Goal: Contribute content: Contribute content

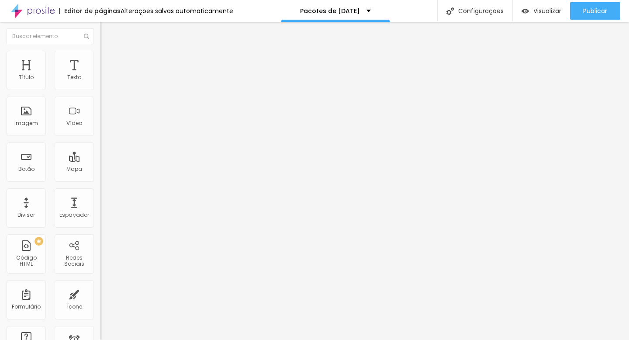
click at [100, 75] on span "Adicionar imagem" at bounding box center [128, 71] width 56 height 7
click at [100, 137] on span "Original" at bounding box center [110, 132] width 21 height 7
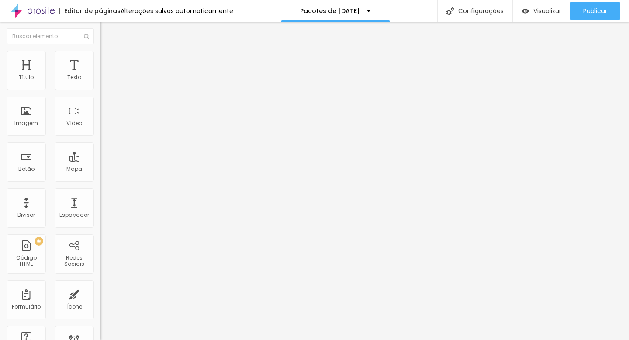
click at [100, 142] on span "Cinema" at bounding box center [111, 138] width 22 height 7
click at [100, 150] on span "Padrão" at bounding box center [110, 146] width 20 height 7
click at [100, 155] on span "Quadrado" at bounding box center [114, 151] width 28 height 7
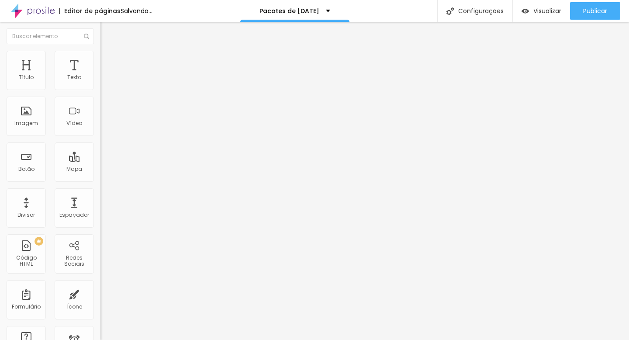
click at [107, 34] on img "button" at bounding box center [110, 31] width 7 height 7
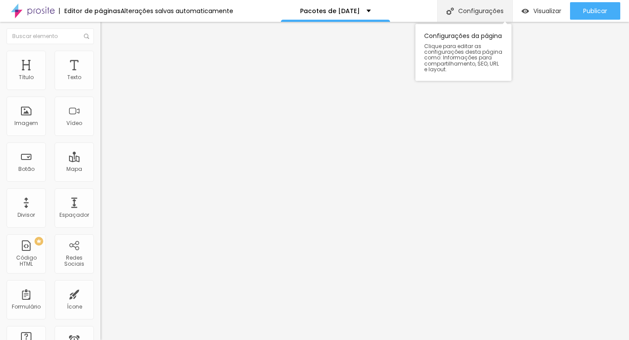
drag, startPoint x: 25, startPoint y: 117, endPoint x: 459, endPoint y: 8, distance: 447.2
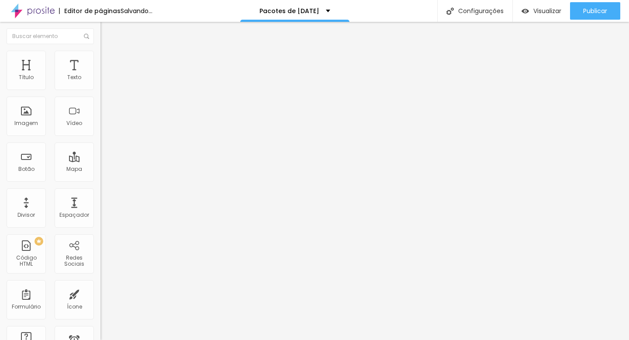
click at [100, 59] on li "Estilo" at bounding box center [150, 55] width 100 height 9
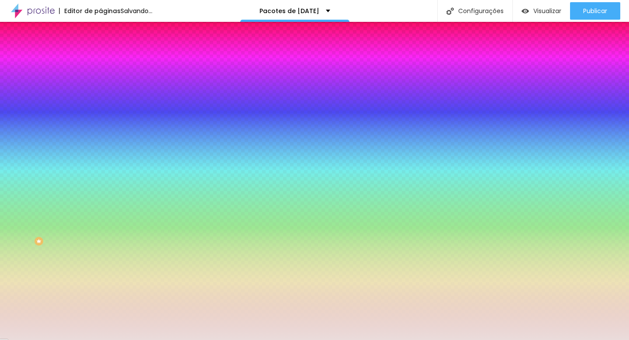
click at [100, 83] on div at bounding box center [150, 83] width 100 height 0
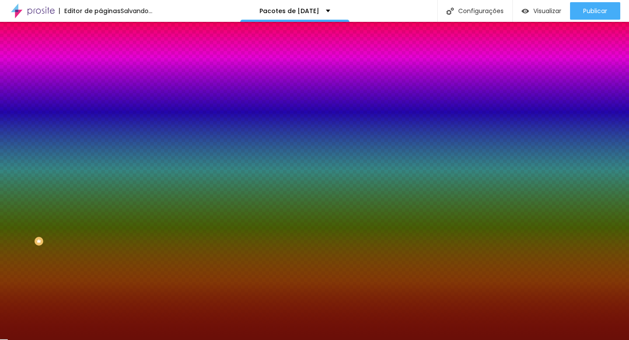
type input "#5E0E08"
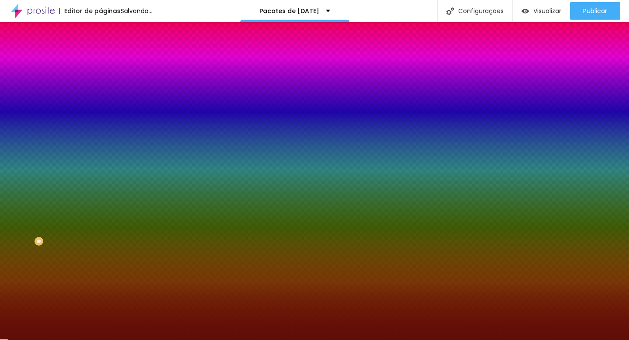
drag, startPoint x: 64, startPoint y: 111, endPoint x: 66, endPoint y: 140, distance: 29.8
click at [66, 140] on div at bounding box center [314, 170] width 629 height 340
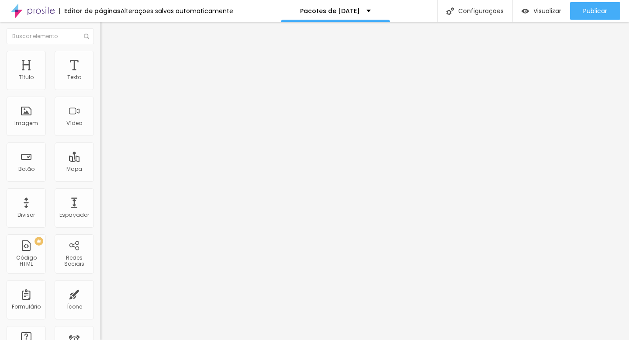
click at [100, 51] on img at bounding box center [104, 55] width 8 height 8
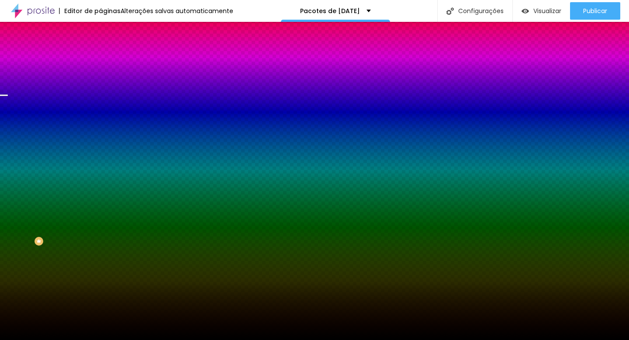
click at [100, 80] on span "Trocar imagem" at bounding box center [124, 76] width 48 height 7
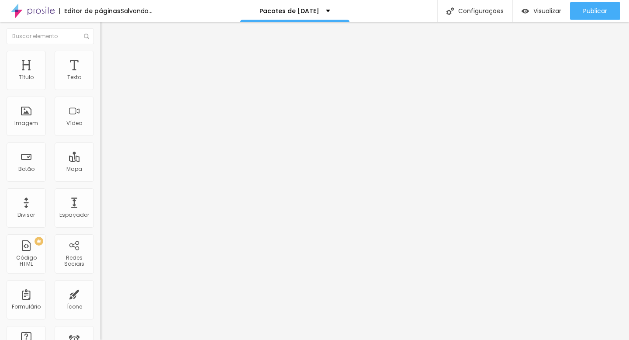
click at [100, 82] on span "Titulo 2" at bounding box center [114, 77] width 28 height 7
click at [100, 90] on span "Titulo 3" at bounding box center [112, 85] width 24 height 10
click at [100, 97] on span "Titulo 4" at bounding box center [111, 93] width 23 height 7
type input "76"
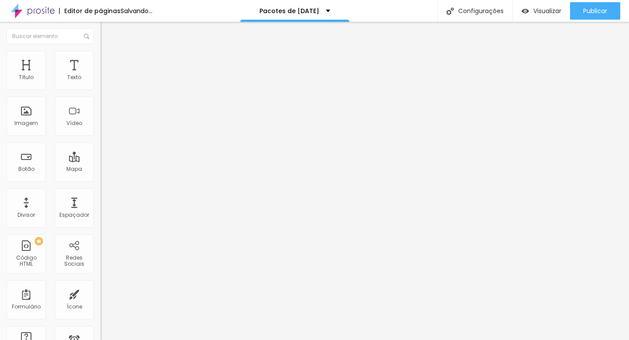
type input "75"
type input "74"
type input "73"
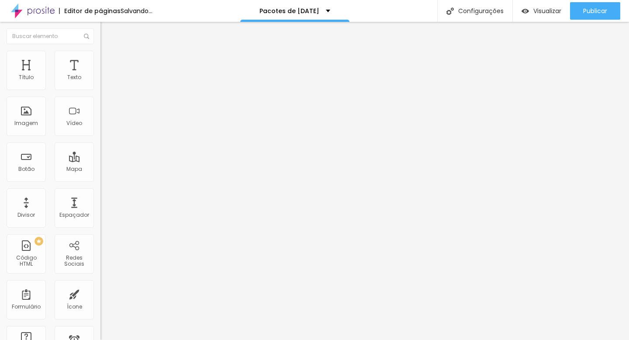
type input "73"
type input "72"
type input "71"
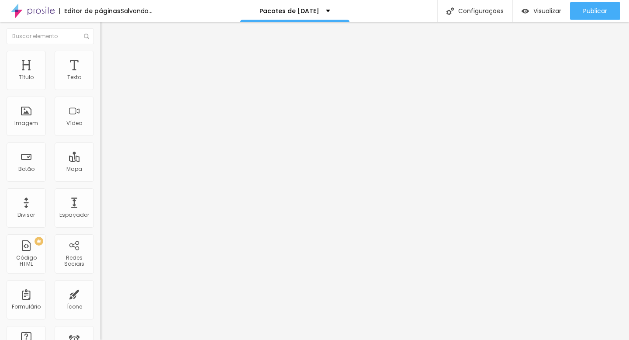
type input "70"
type input "69"
type input "68"
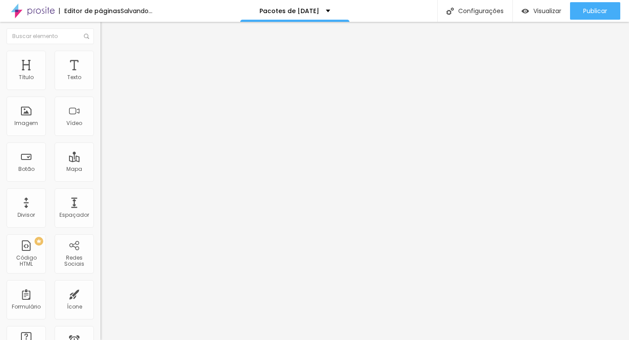
type input "68"
type input "67"
type input "66"
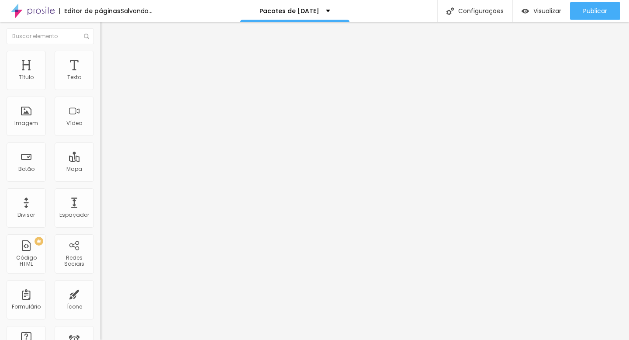
type input "65"
type input "64"
type input "63"
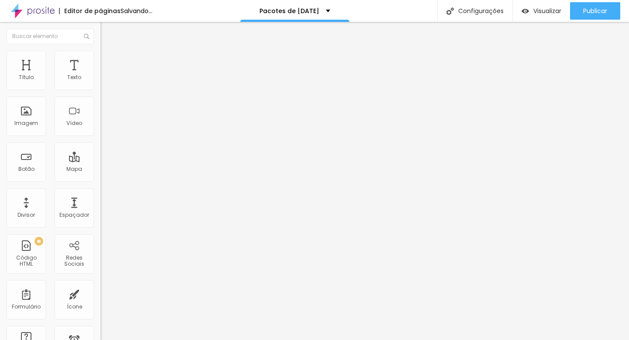
type input "63"
type input "62"
type input "61"
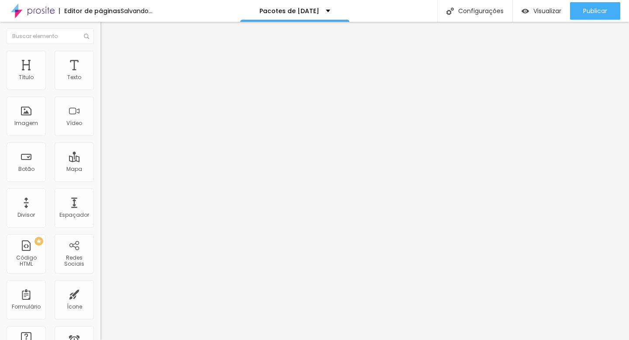
type input "60"
type input "59"
type input "58"
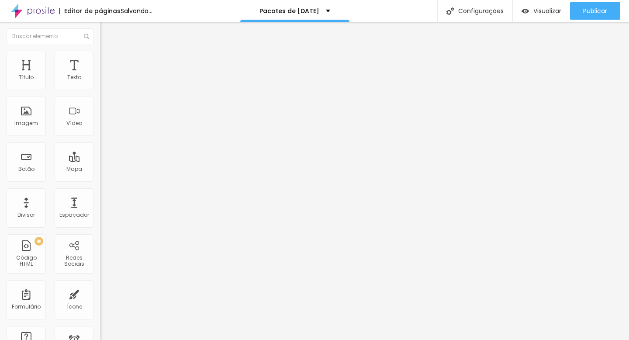
type input "58"
drag, startPoint x: 59, startPoint y: 182, endPoint x: 48, endPoint y: 182, distance: 11.4
type input "58"
click at [100, 208] on input "range" at bounding box center [128, 211] width 56 height 7
drag, startPoint x: 58, startPoint y: 187, endPoint x: 79, endPoint y: 186, distance: 21.0
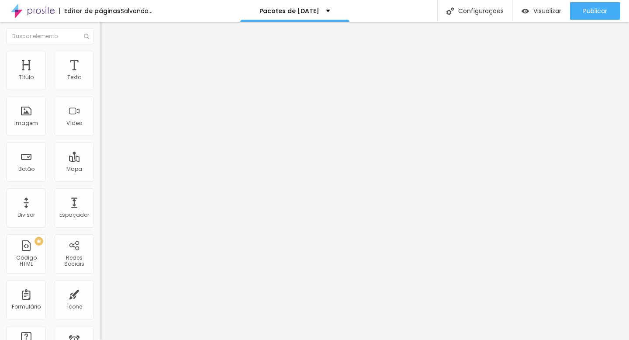
click at [100, 206] on div at bounding box center [150, 210] width 100 height 8
click at [100, 214] on input "74" at bounding box center [119, 218] width 38 height 9
type input "14"
type input "5"
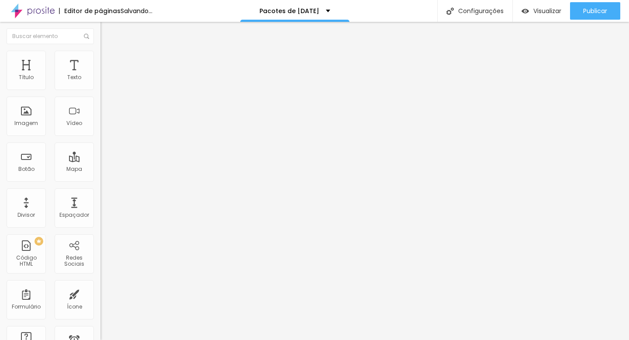
type input "58"
click at [100, 214] on input "74" at bounding box center [119, 218] width 38 height 9
type input "14"
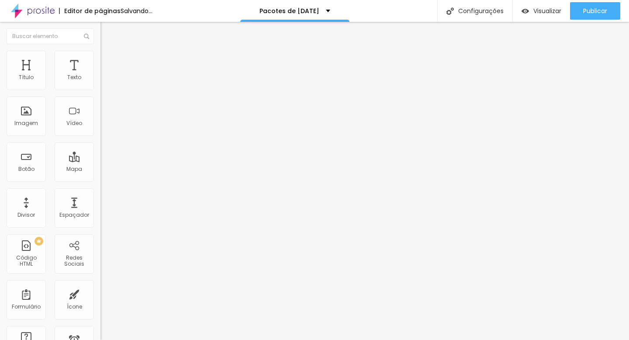
type input "5"
type input "58"
type input "47"
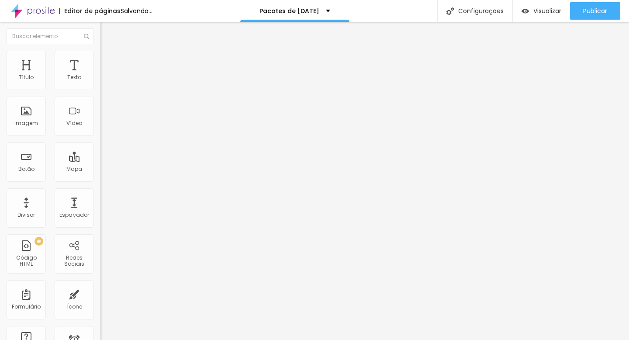
type input "46"
type input "37"
type input "36"
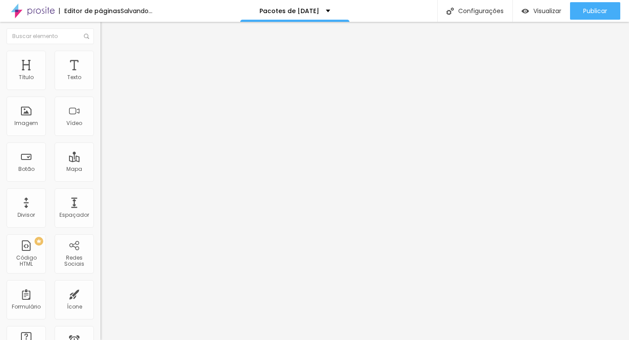
type input "36"
type input "35"
type input "34"
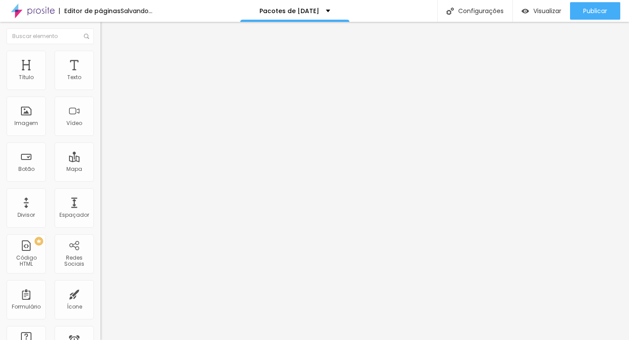
type input "33"
type input "32"
type input "31"
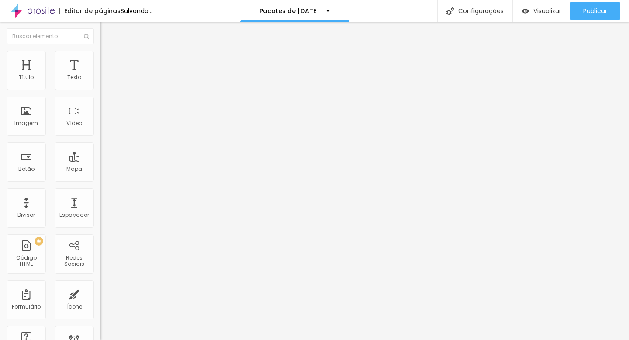
type input "31"
type input "30"
drag, startPoint x: 41, startPoint y: 181, endPoint x: 30, endPoint y: 180, distance: 11.0
type input "30"
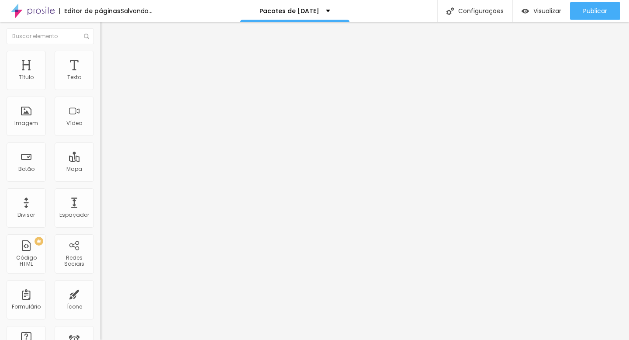
click at [100, 206] on input "range" at bounding box center [128, 209] width 56 height 7
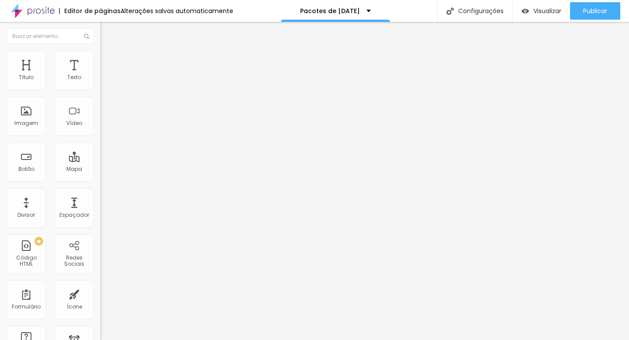
type input "23"
type input "22"
type input "21"
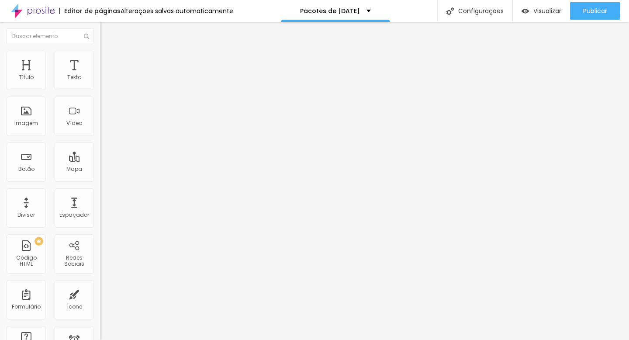
type input "21"
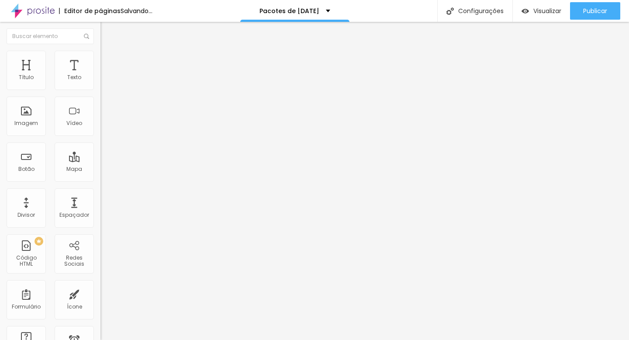
drag, startPoint x: 54, startPoint y: 86, endPoint x: 48, endPoint y: 86, distance: 5.7
type input "20"
click at [100, 161] on input "range" at bounding box center [128, 164] width 56 height 7
type input "20"
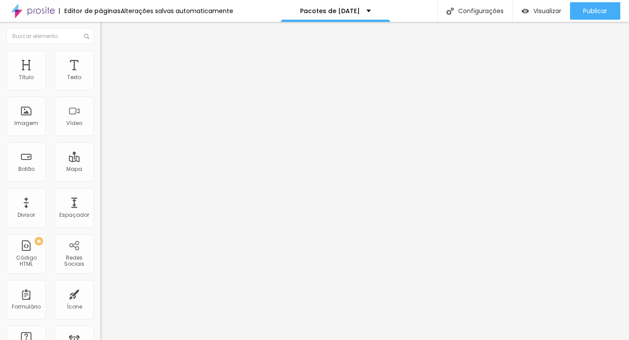
click at [100, 169] on input "24" at bounding box center [116, 173] width 33 height 9
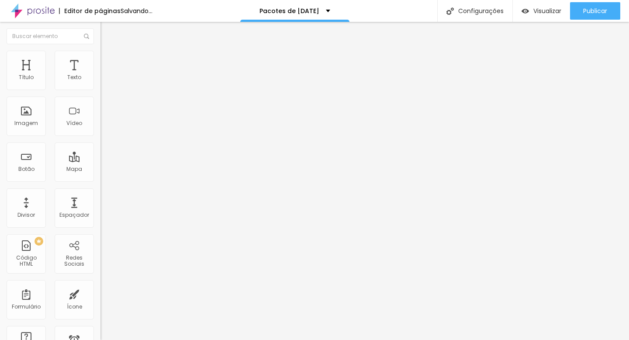
type input "8"
type input "2"
type input "20"
click at [100, 169] on input "24" at bounding box center [116, 173] width 33 height 9
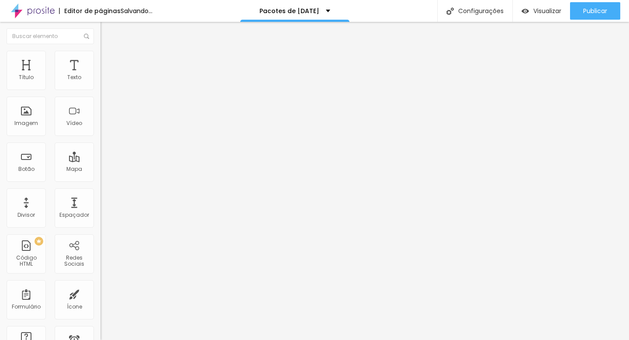
click at [100, 169] on input "24" at bounding box center [116, 173] width 33 height 9
type input "8"
type input "2"
type input "20"
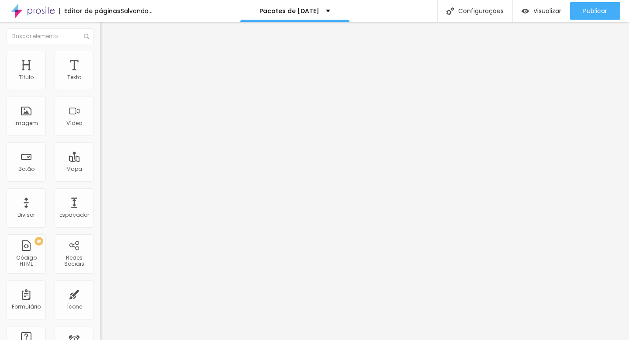
click at [100, 169] on input "24" at bounding box center [116, 173] width 33 height 9
type input "8"
type input "2"
type input "20"
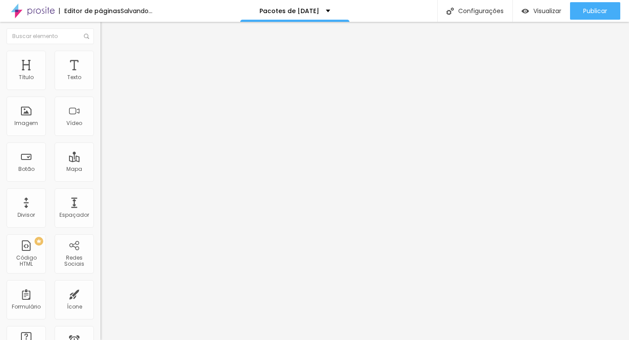
type input "20"
click at [148, 339] on div at bounding box center [314, 345] width 629 height 0
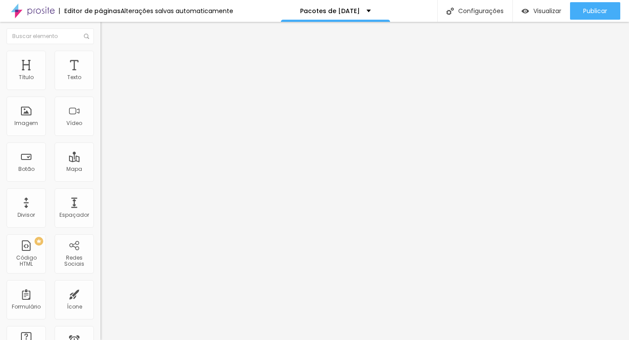
click at [108, 60] on span "Estilo" at bounding box center [115, 56] width 14 height 7
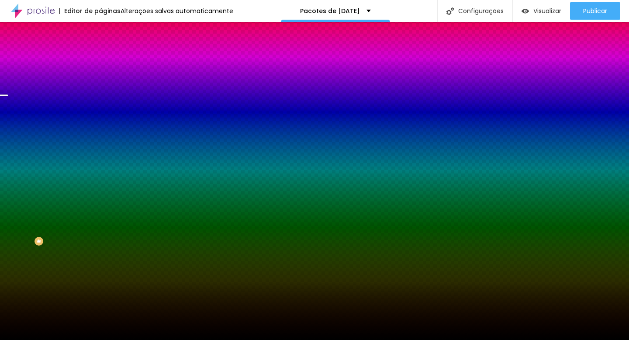
click at [100, 80] on span "Trocar imagem" at bounding box center [124, 76] width 48 height 7
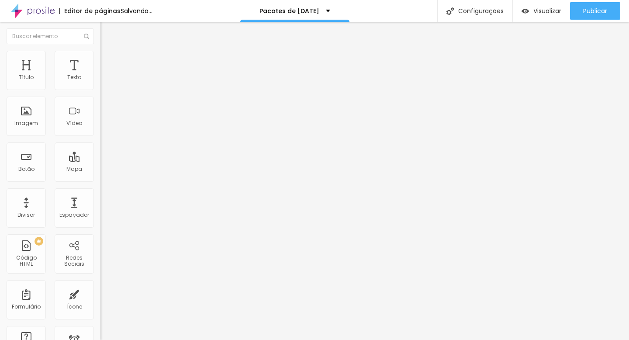
click at [100, 74] on div "Adicionar imagem" at bounding box center [150, 71] width 100 height 6
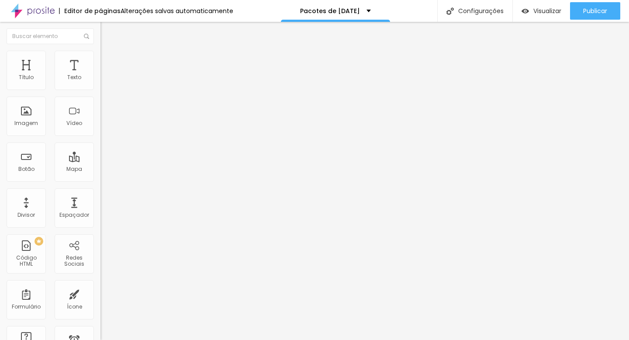
click at [100, 75] on span "Adicionar imagem" at bounding box center [128, 71] width 56 height 7
click at [100, 51] on li "Estilo" at bounding box center [150, 55] width 100 height 9
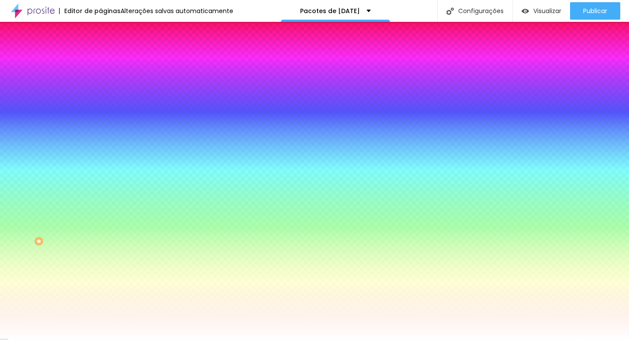
click at [100, 59] on li "Avançado" at bounding box center [150, 63] width 100 height 9
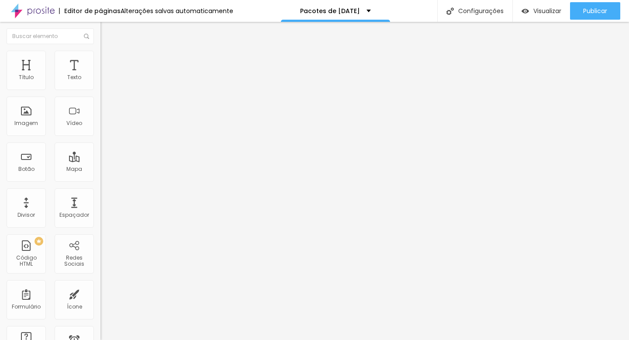
type input "48"
type input "36"
type input "28"
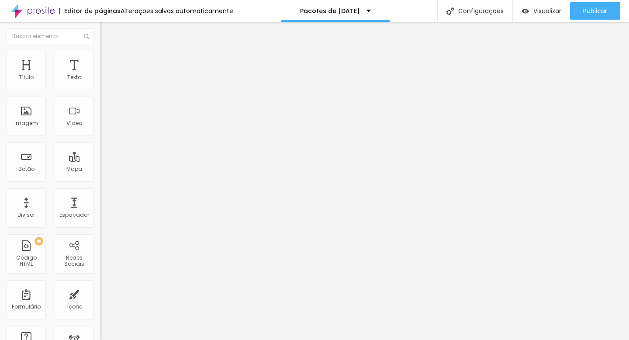
type input "28"
type input "26"
type input "19"
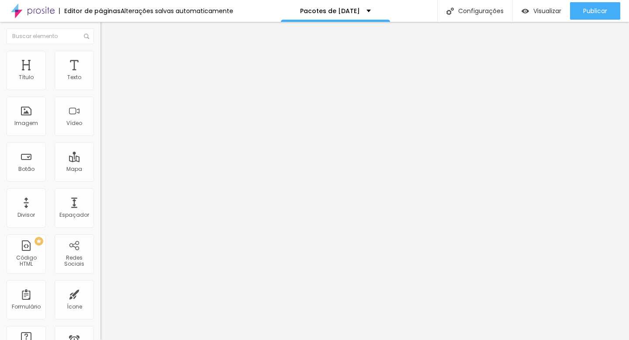
type input "11"
type input "6"
type input "0"
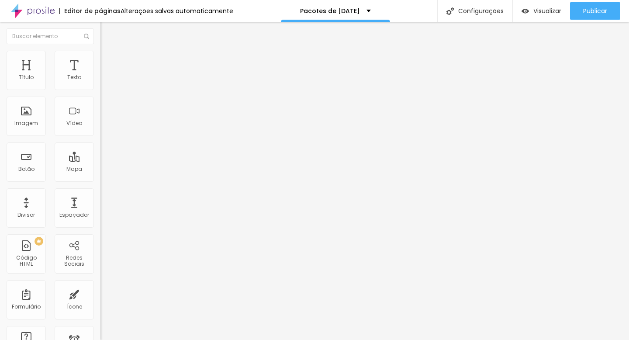
type input "0"
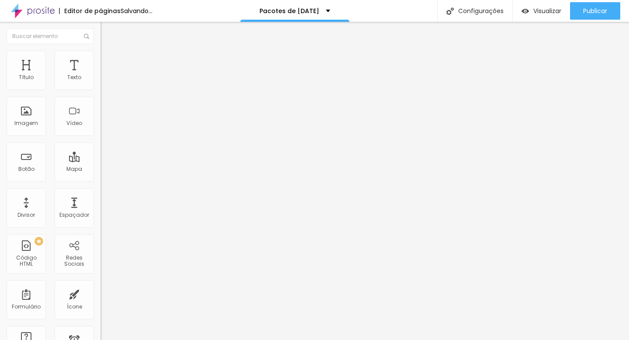
type input "30"
type input "190"
type input "230"
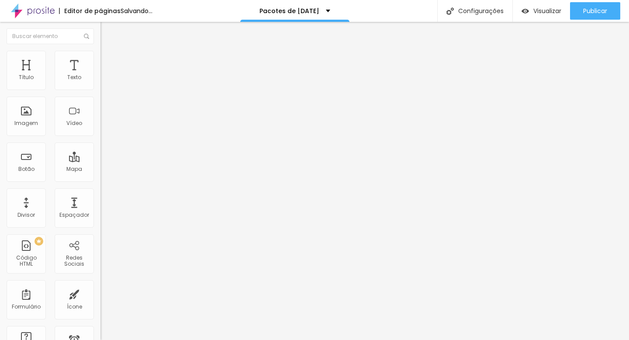
type input "230"
type input "298"
type input "326"
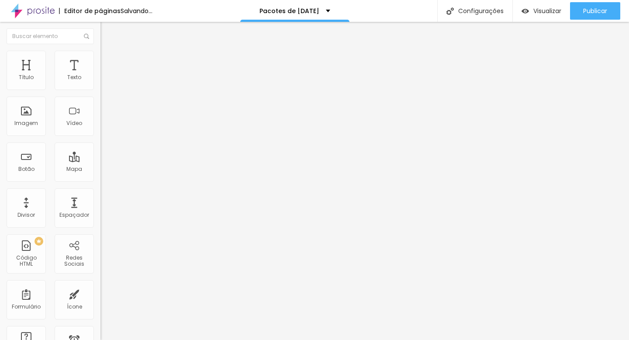
type input "357"
type input "392"
type input "428"
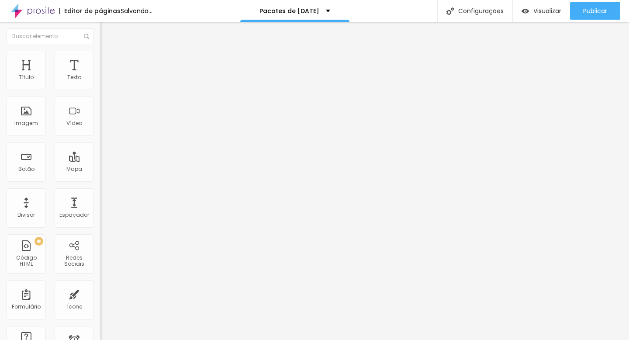
type input "428"
type input "470"
type input "500"
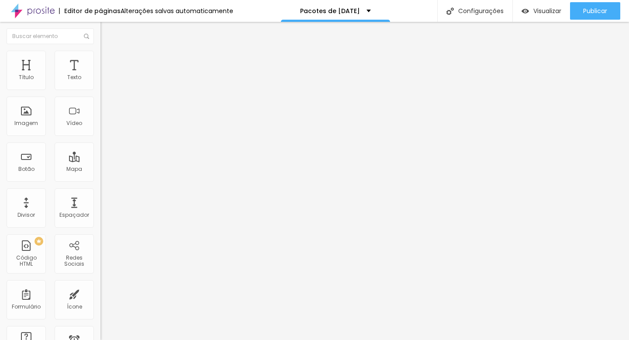
type input "0"
drag, startPoint x: 23, startPoint y: 101, endPoint x: 0, endPoint y: 128, distance: 34.7
type input "0"
click at [100, 293] on input "range" at bounding box center [128, 296] width 56 height 7
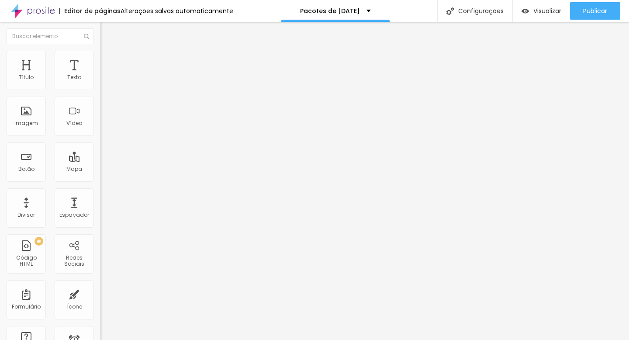
click at [100, 59] on li "Avançado" at bounding box center [150, 63] width 100 height 9
type input "15"
type input "10"
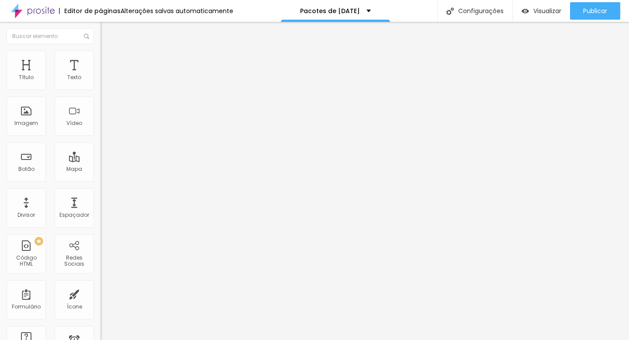
type input "5"
type input "0"
drag, startPoint x: 34, startPoint y: 86, endPoint x: 14, endPoint y: 86, distance: 20.5
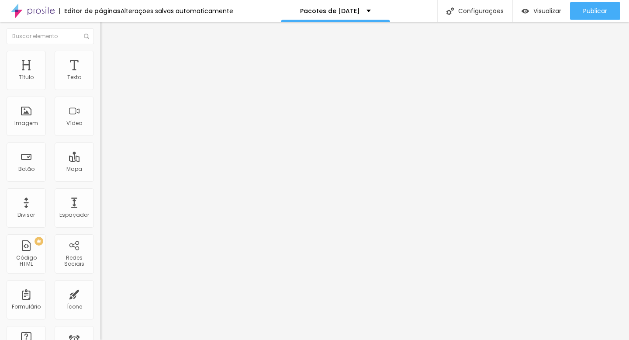
type input "0"
click at [100, 169] on input "range" at bounding box center [128, 172] width 56 height 7
click at [100, 75] on span "Adicionar imagem" at bounding box center [128, 71] width 56 height 7
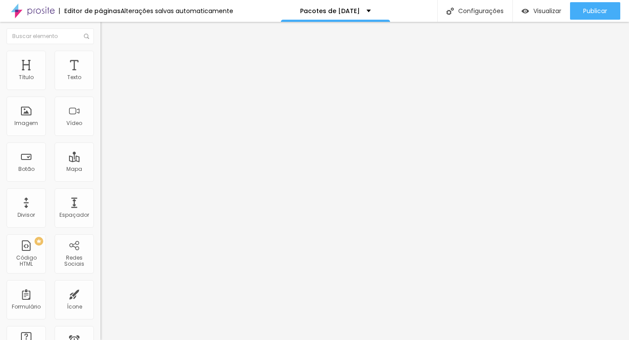
click at [100, 55] on img at bounding box center [104, 55] width 8 height 8
click at [100, 51] on li "Conteúdo" at bounding box center [150, 46] width 100 height 9
click at [100, 74] on div "Adicionar imagem" at bounding box center [150, 71] width 100 height 6
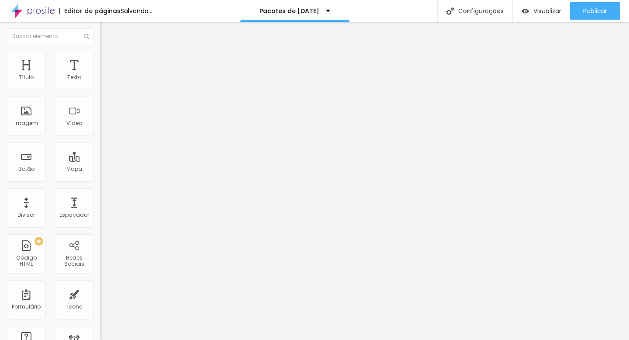
click at [100, 75] on span "Adicionar imagem" at bounding box center [128, 71] width 56 height 7
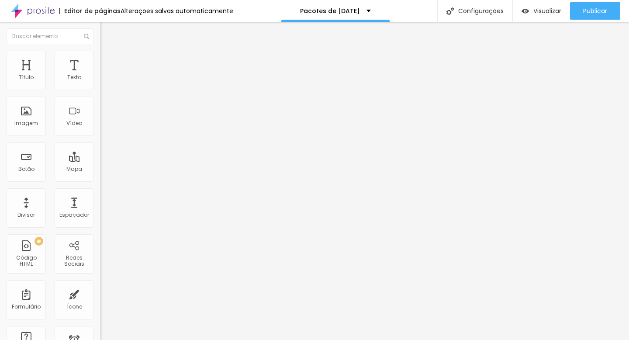
click at [100, 137] on span "Original" at bounding box center [110, 132] width 21 height 7
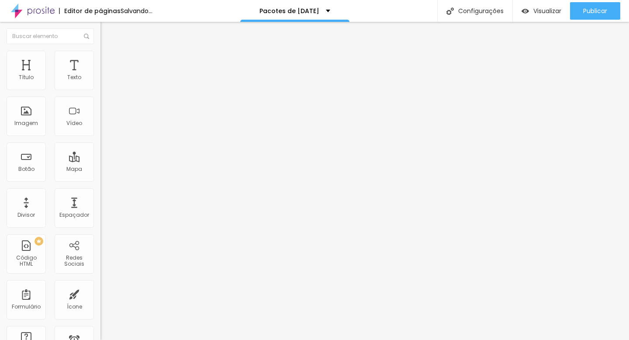
click at [100, 146] on div "Padrão 4:3" at bounding box center [150, 143] width 100 height 5
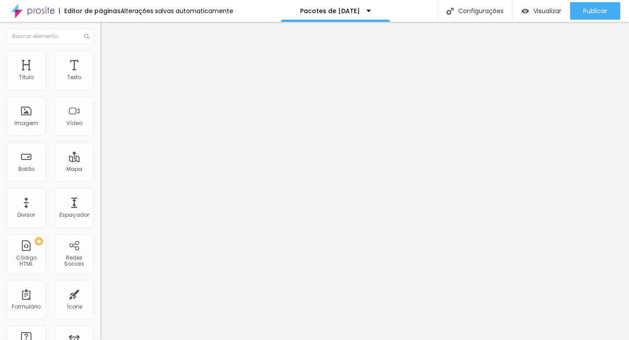
click at [100, 155] on div "Quadrado 1:1" at bounding box center [150, 151] width 100 height 5
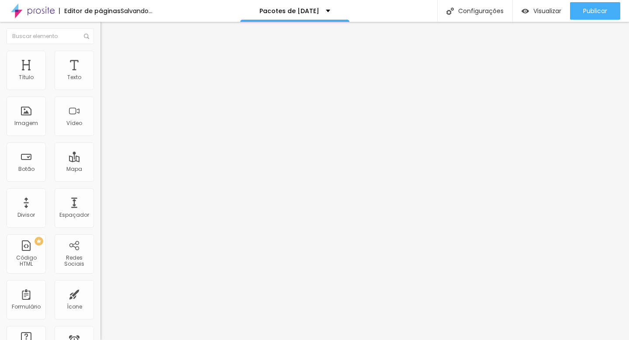
click at [100, 54] on img at bounding box center [104, 55] width 8 height 8
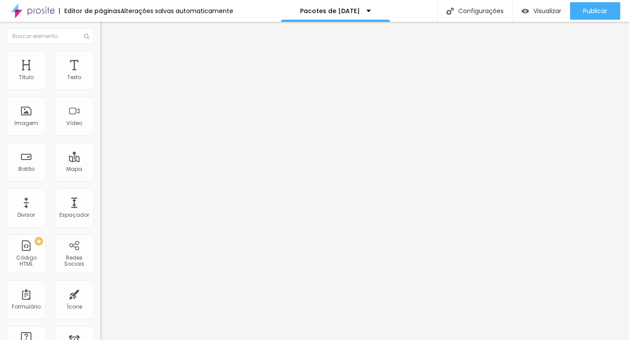
click at [100, 94] on div "Tamanho 100 px % 0 Borda arredondada Sombra DESATIVADO Voltar ao padrão" at bounding box center [150, 155] width 100 height 175
type input "95"
type input "40"
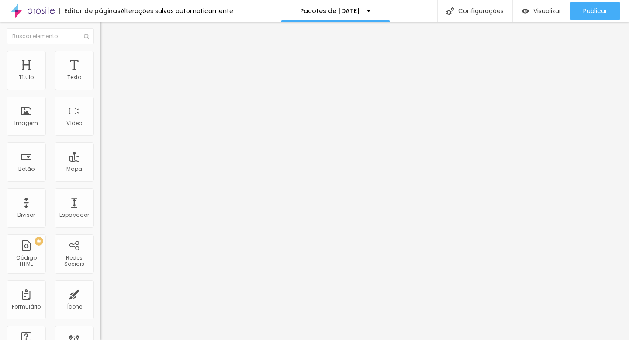
type input "35"
type input "25"
type input "20"
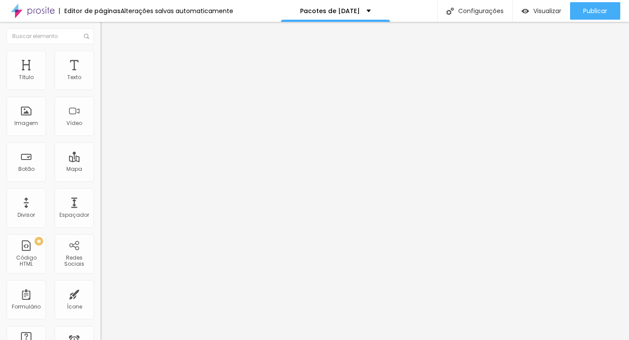
type input "20"
type input "15"
type input "10"
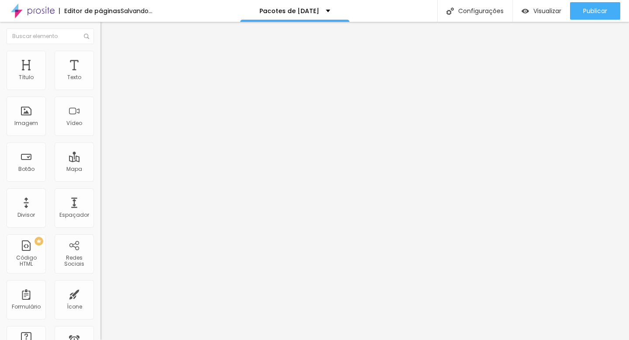
type input "15"
type input "20"
type input "25"
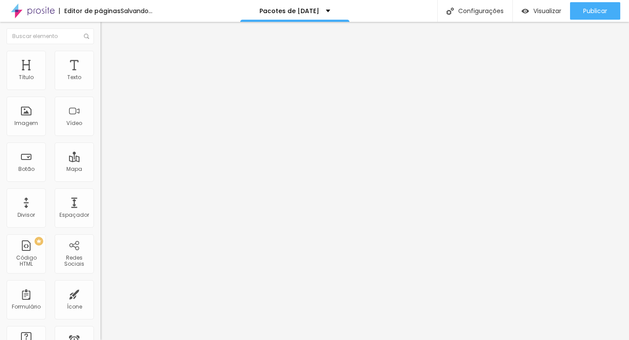
type input "25"
type input "30"
type input "25"
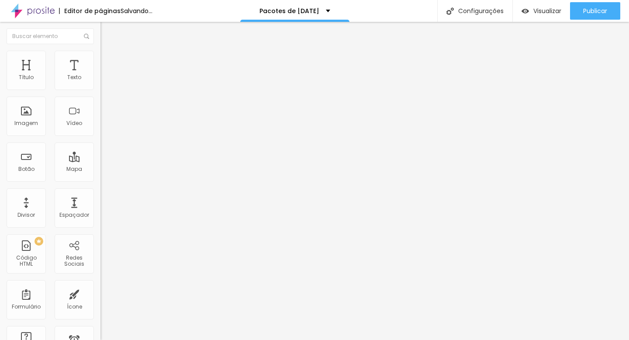
type input "20"
type input "15"
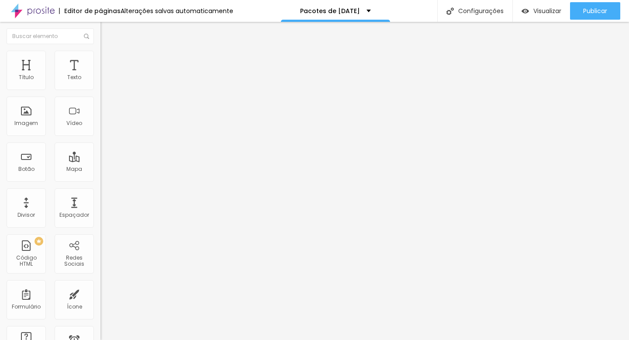
type input "10"
drag, startPoint x: 92, startPoint y: 94, endPoint x: 12, endPoint y: 83, distance: 80.6
click at [100, 83] on div "Tamanho 10 px %" at bounding box center [150, 79] width 100 height 22
click at [100, 50] on img at bounding box center [104, 46] width 8 height 8
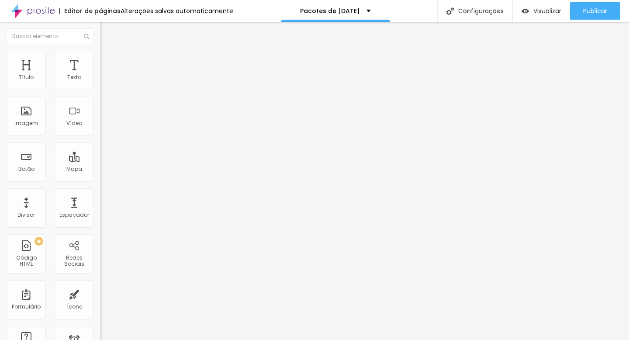
click at [100, 75] on span "Trocar imagem" at bounding box center [124, 71] width 48 height 7
click at [100, 53] on img at bounding box center [104, 55] width 8 height 8
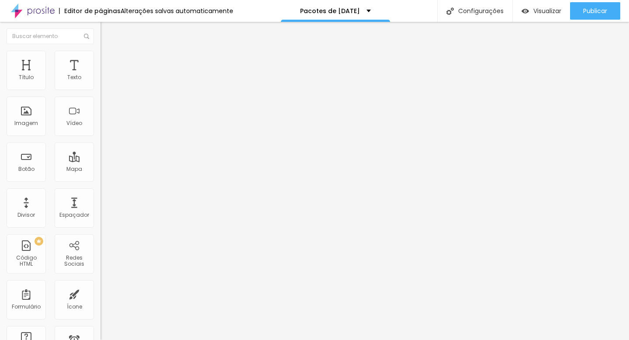
click at [100, 50] on img at bounding box center [104, 46] width 8 height 8
click at [100, 124] on img at bounding box center [103, 121] width 6 height 6
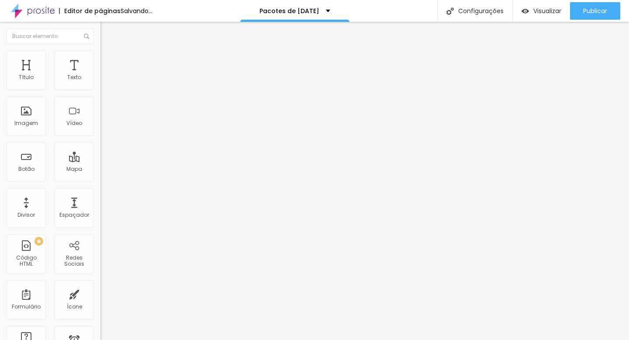
click at [100, 75] on span "Trocar imagem" at bounding box center [124, 71] width 48 height 7
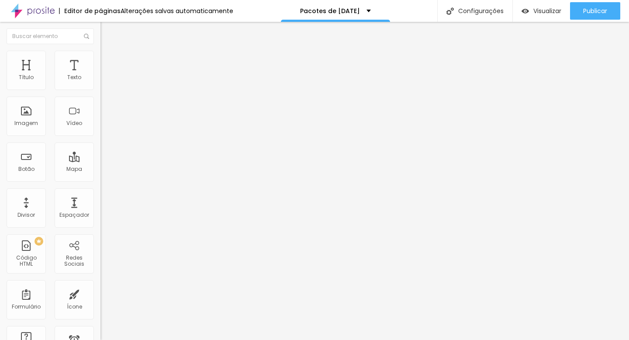
click at [100, 75] on span "Trocar imagem" at bounding box center [124, 71] width 48 height 7
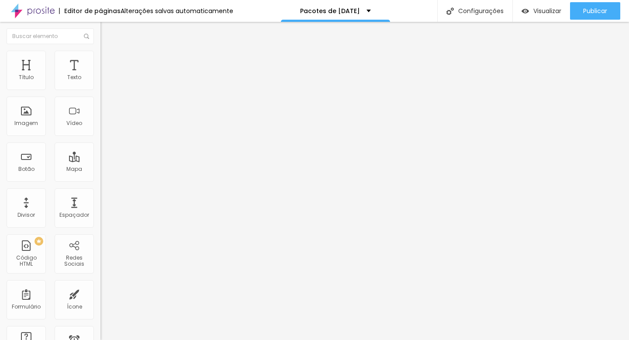
click at [100, 75] on span "Trocar imagem" at bounding box center [124, 71] width 48 height 7
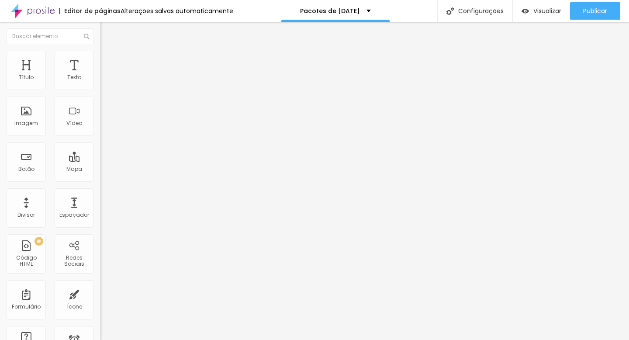
click at [165, 21] on div "Editor de páginas Alterações salvas automaticamente" at bounding box center [116, 11] width 233 height 22
click at [100, 52] on img at bounding box center [104, 55] width 8 height 8
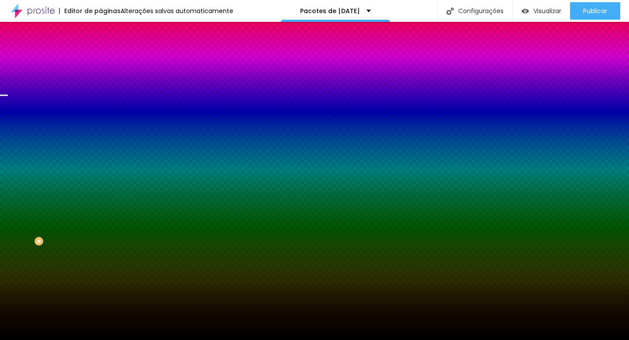
click at [100, 79] on div "Trocar imagem" at bounding box center [150, 76] width 100 height 6
click at [100, 80] on span "Trocar imagem" at bounding box center [124, 76] width 48 height 7
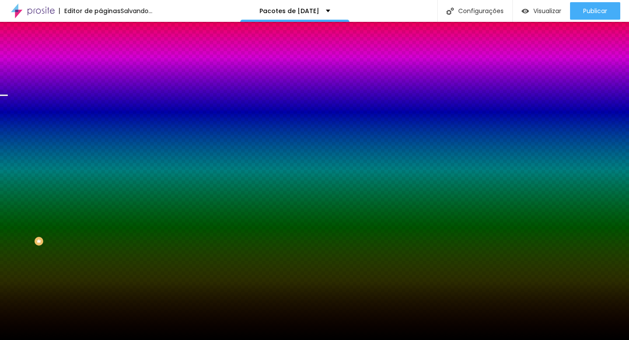
click at [100, 80] on span "Trocar imagem" at bounding box center [124, 76] width 48 height 7
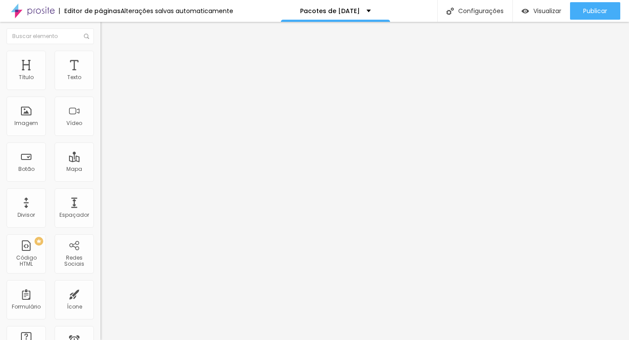
click at [158, 339] on div "Subindo 0/1 arquivos" at bounding box center [314, 342] width 629 height 5
click at [100, 82] on input "[URL][DOMAIN_NAME]" at bounding box center [152, 77] width 105 height 9
paste input "[DOMAIN_NAME][URL]"
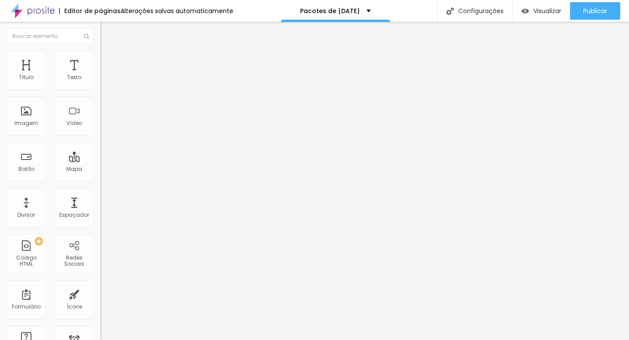
scroll to position [0, 33]
type input "[URL][DOMAIN_NAME]"
